Goal: Information Seeking & Learning: Understand process/instructions

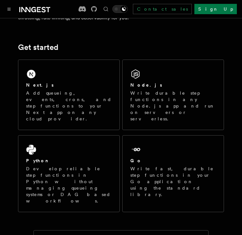
scroll to position [129, 0]
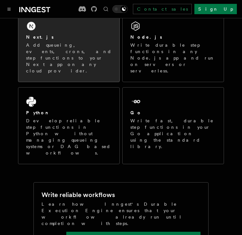
click at [85, 43] on p "Add queueing, events, crons, and step functions to your Next app on any cloud p…" at bounding box center [69, 58] width 86 height 32
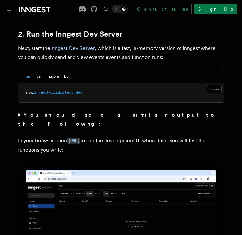
scroll to position [450, 0]
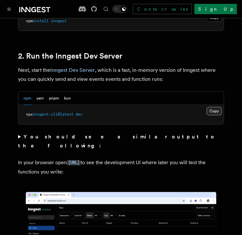
click at [214, 107] on button "Copy Copied" at bounding box center [213, 111] width 15 height 8
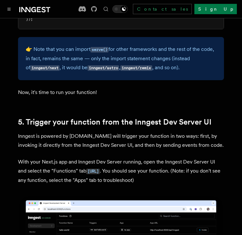
scroll to position [1459, 0]
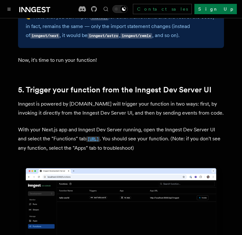
click at [100, 136] on code "[URL]" at bounding box center [93, 138] width 14 height 5
drag, startPoint x: 167, startPoint y: 108, endPoint x: 208, endPoint y: 108, distance: 41.5
click at [208, 125] on p "With your Next.js app and Inngest Dev Server running, open the Inngest Dev Serv…" at bounding box center [121, 138] width 206 height 27
click at [191, 125] on p "With your Next.js app and Inngest Dev Server running, open the Inngest Dev Serv…" at bounding box center [121, 138] width 206 height 27
drag, startPoint x: 147, startPoint y: 103, endPoint x: 206, endPoint y: 103, distance: 59.2
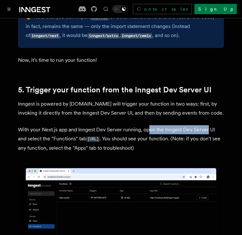
click at [206, 125] on p "With your Next.js app and Inngest Dev Server running, open the Inngest Dev Serv…" at bounding box center [121, 138] width 206 height 27
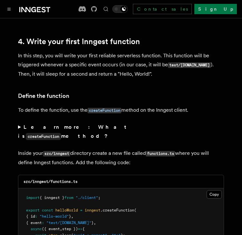
scroll to position [977, 0]
